Goal: Transaction & Acquisition: Book appointment/travel/reservation

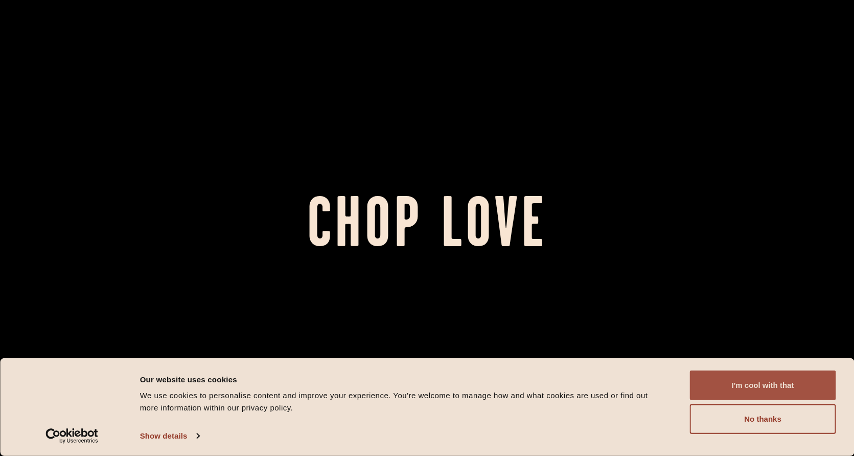
click at [768, 382] on button "I'm cool with that" at bounding box center [763, 385] width 146 height 30
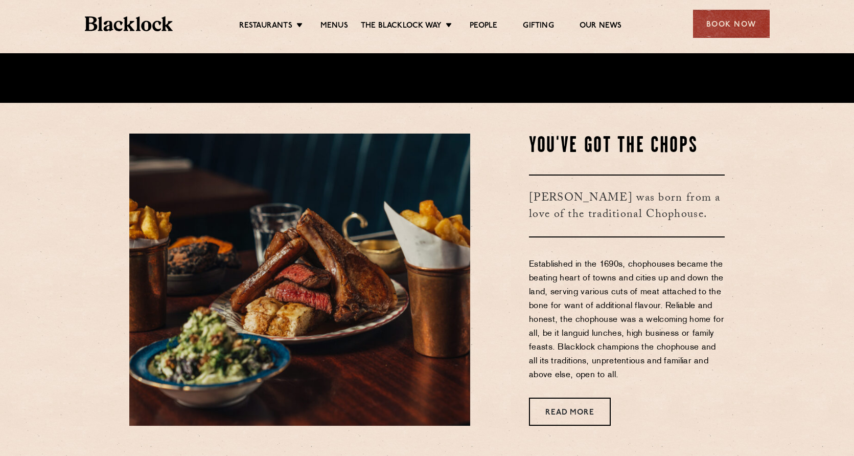
scroll to position [363, 0]
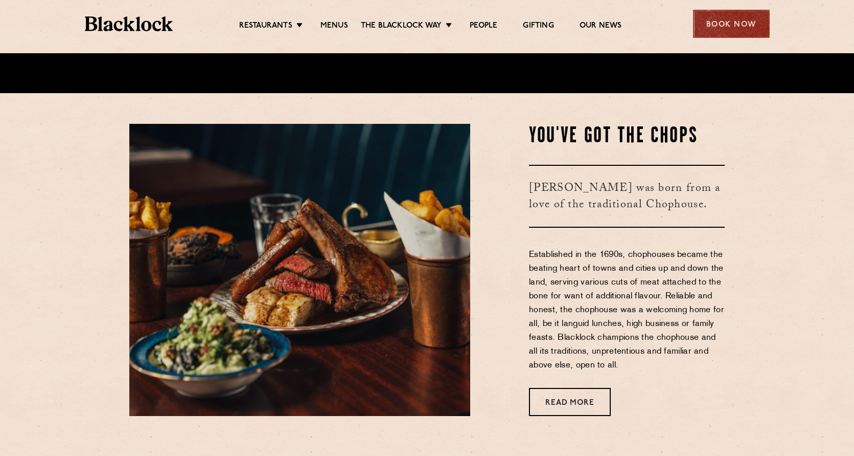
click at [736, 14] on div "Book Now" at bounding box center [731, 24] width 77 height 28
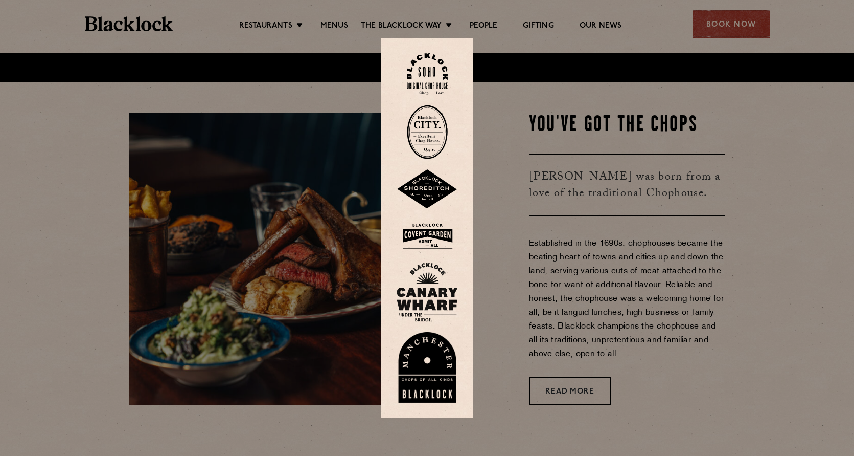
scroll to position [376, 0]
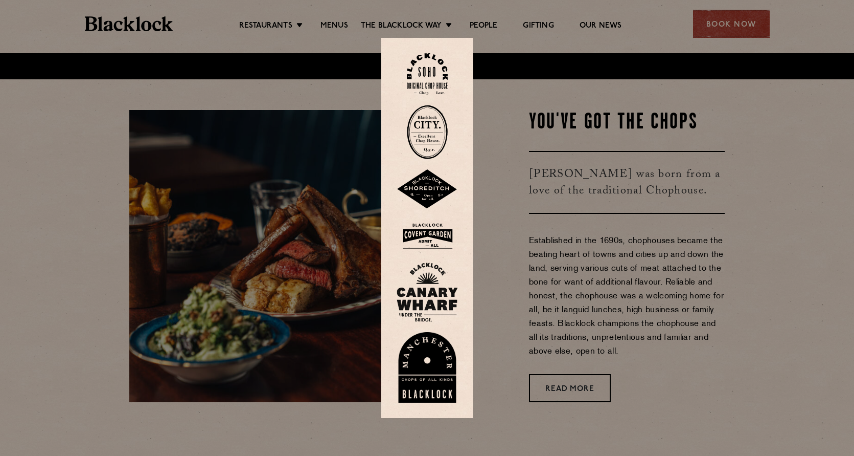
click at [442, 237] on img at bounding box center [427, 235] width 61 height 33
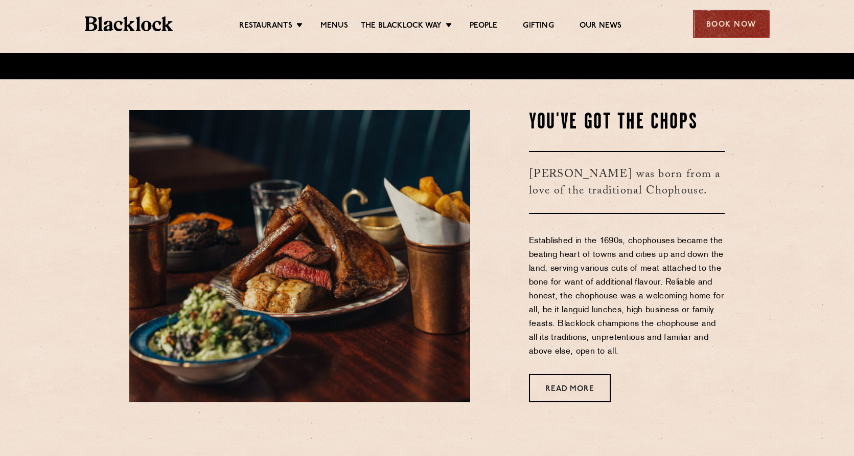
click at [729, 26] on div "Book Now" at bounding box center [731, 24] width 77 height 28
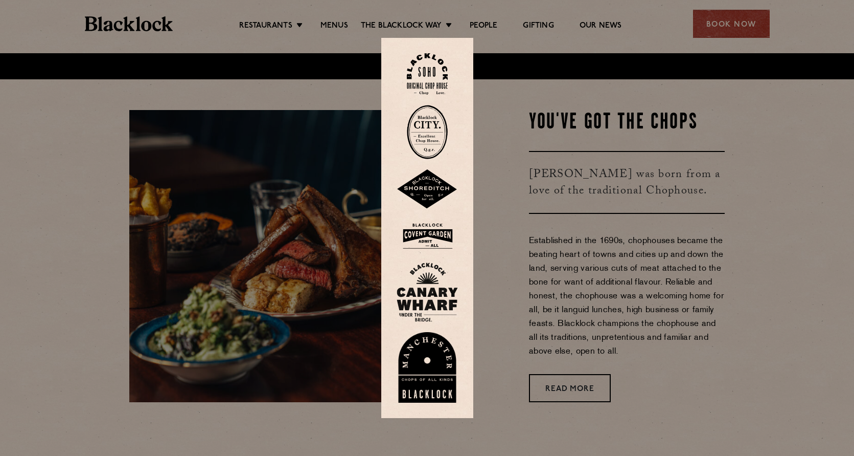
click at [436, 71] on img at bounding box center [427, 73] width 41 height 41
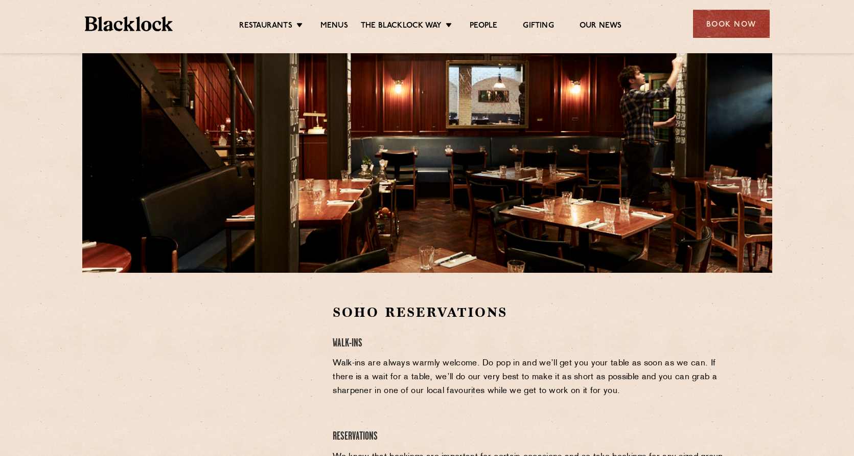
scroll to position [204, 0]
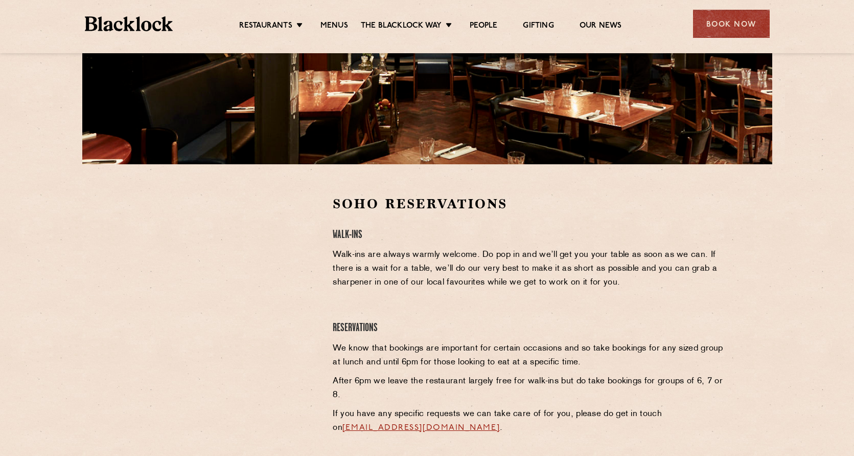
click at [114, 268] on section "Soho Reservations Walk-Ins Walk-ins are always warmly welcome. Do pop in and we…" at bounding box center [427, 336] width 854 height 344
click at [94, 297] on section "Soho Reservations Walk-Ins Walk-ins are always warmly welcome. Do pop in and we…" at bounding box center [427, 336] width 854 height 344
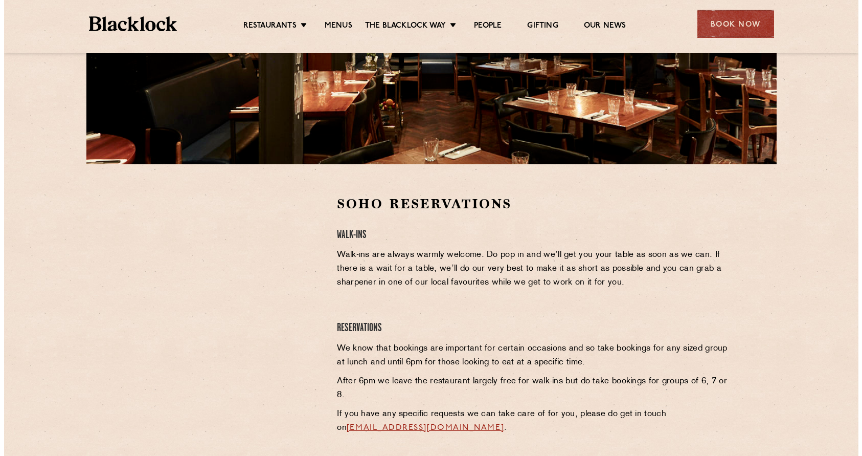
scroll to position [0, 0]
